Goal: Transaction & Acquisition: Obtain resource

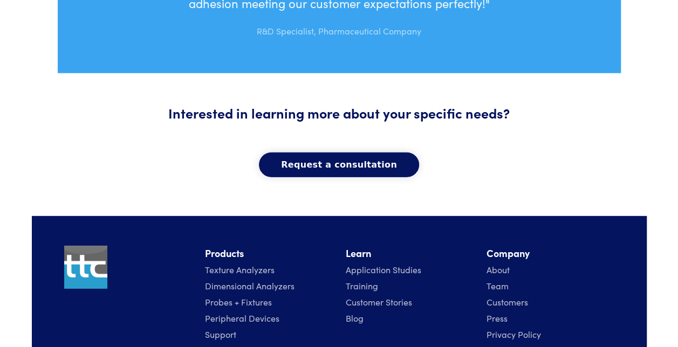
scroll to position [1425, 0]
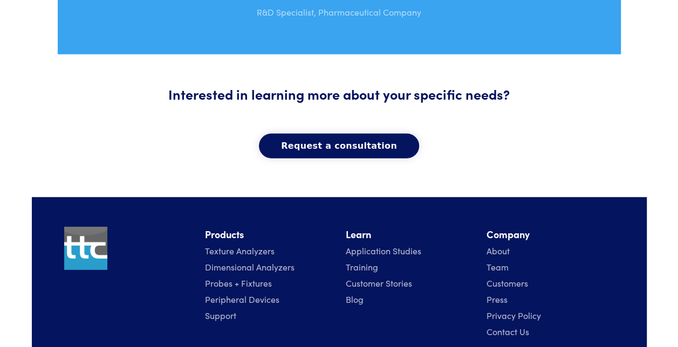
click at [231, 245] on link "Texture Analyzers" at bounding box center [240, 251] width 70 height 12
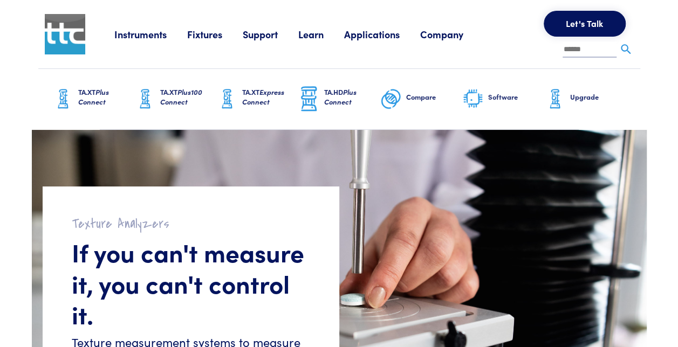
click at [195, 37] on link "Fixtures" at bounding box center [215, 33] width 56 height 13
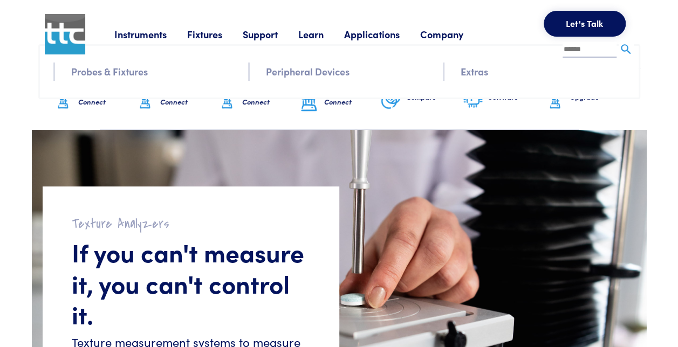
click at [195, 37] on link "Fixtures" at bounding box center [215, 33] width 56 height 13
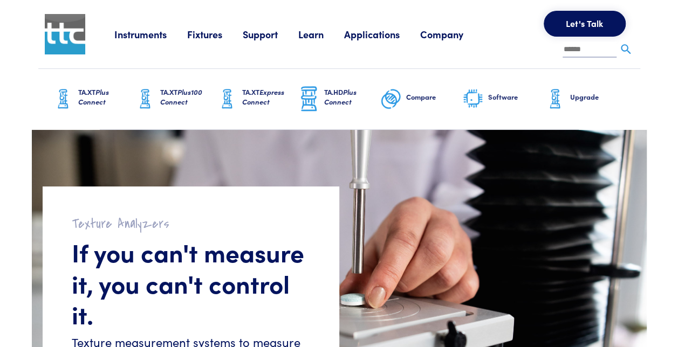
click at [204, 39] on link "Fixtures" at bounding box center [215, 33] width 56 height 13
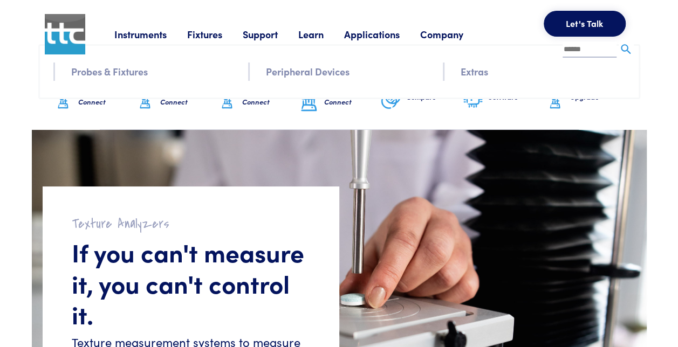
click at [110, 72] on link "Probes & Fixtures" at bounding box center [109, 72] width 77 height 16
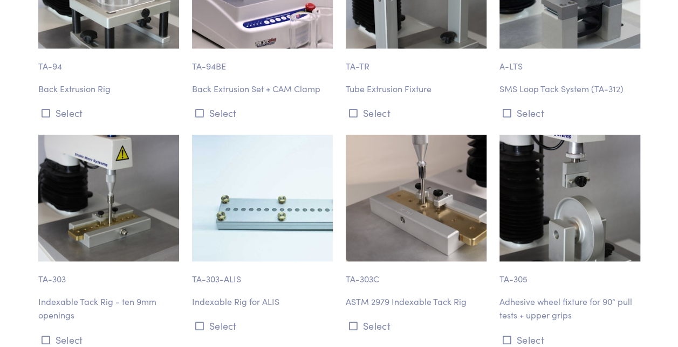
scroll to position [6550, 0]
click at [125, 184] on img at bounding box center [108, 198] width 141 height 127
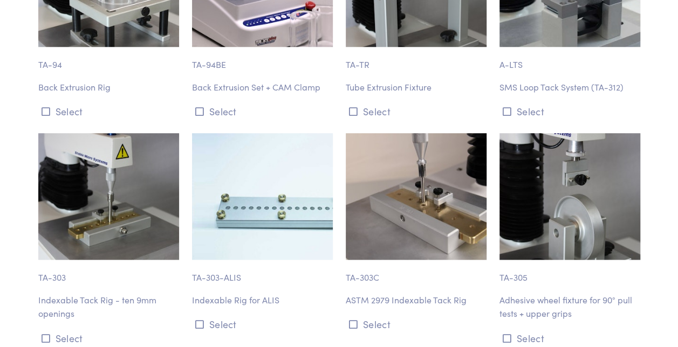
scroll to position [6547, 0]
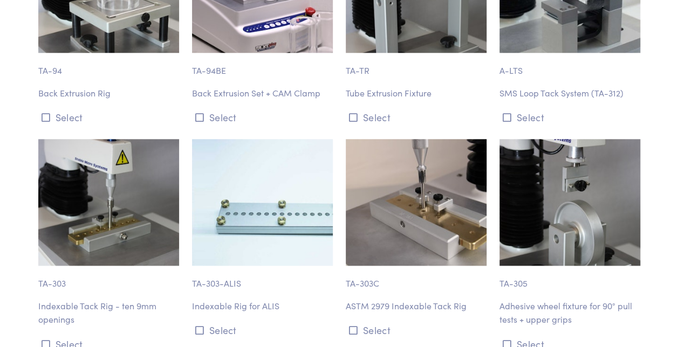
click at [65, 299] on p "Indexable Tack Rig - ten 9mm openings" at bounding box center [108, 312] width 141 height 27
click at [45, 340] on icon at bounding box center [46, 345] width 9 height 10
click at [108, 177] on img at bounding box center [108, 202] width 141 height 127
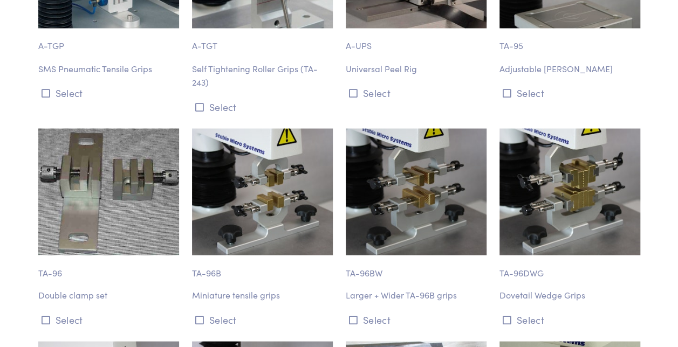
scroll to position [5012, 0]
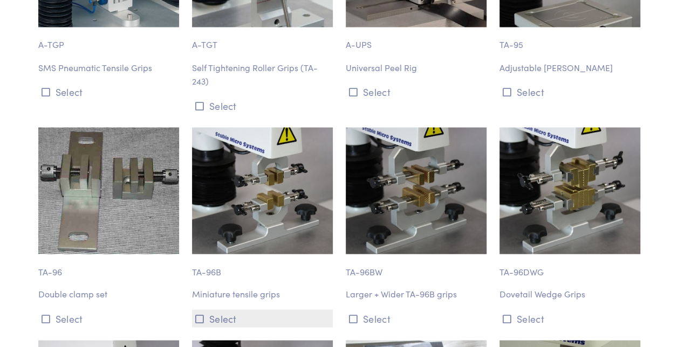
click at [199, 309] on button "Select" at bounding box center [262, 318] width 141 height 18
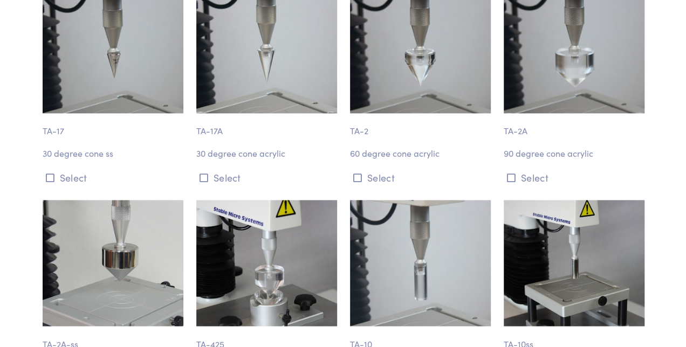
scroll to position [0, 0]
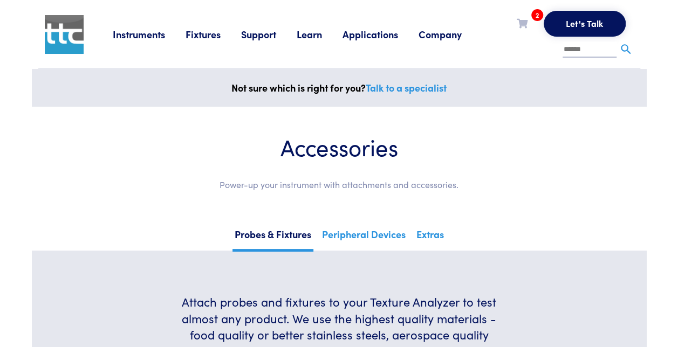
click at [519, 22] on icon at bounding box center [521, 23] width 11 height 10
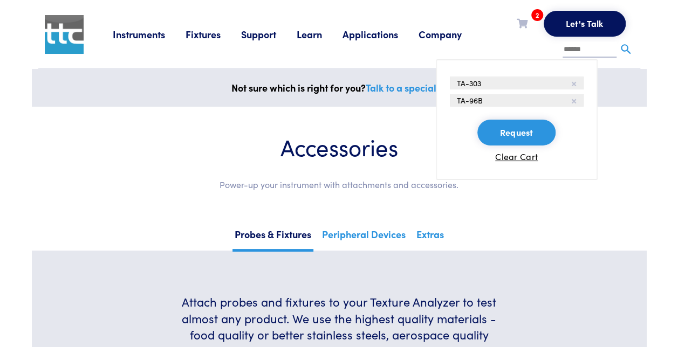
click at [515, 139] on button "Request" at bounding box center [516, 133] width 78 height 26
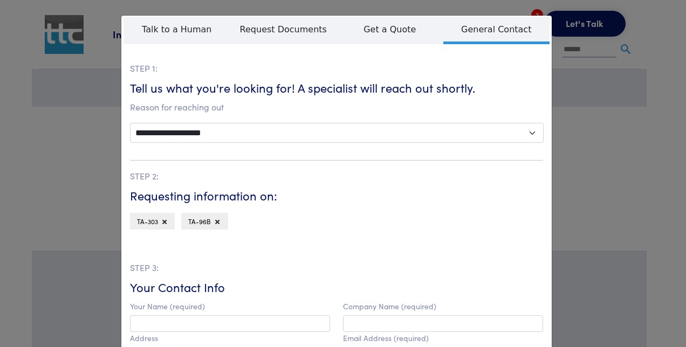
click at [595, 106] on div "**********" at bounding box center [343, 173] width 686 height 347
